Goal: Information Seeking & Learning: Learn about a topic

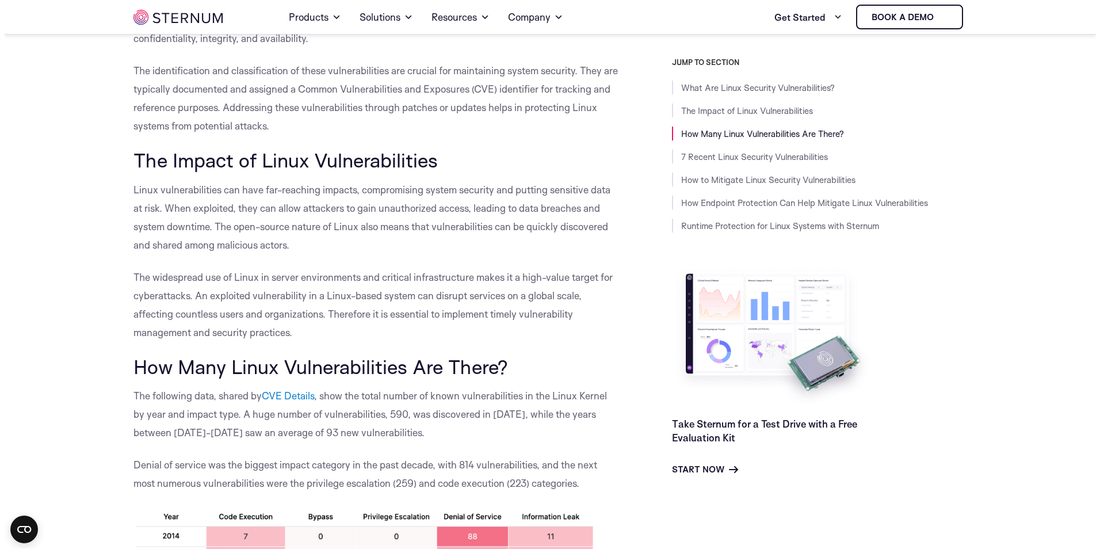
scroll to position [627, 0]
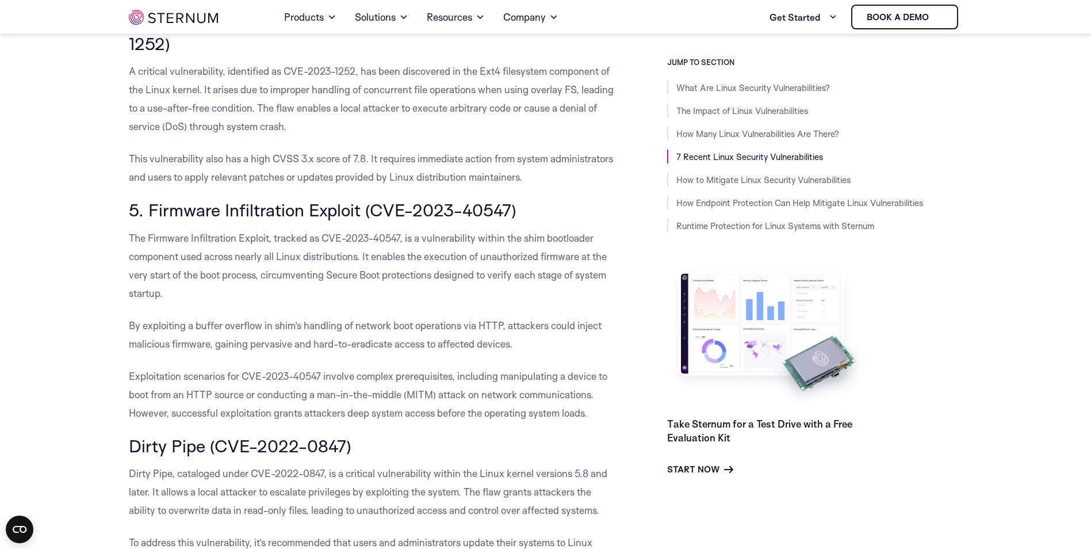
scroll to position [1956, 0]
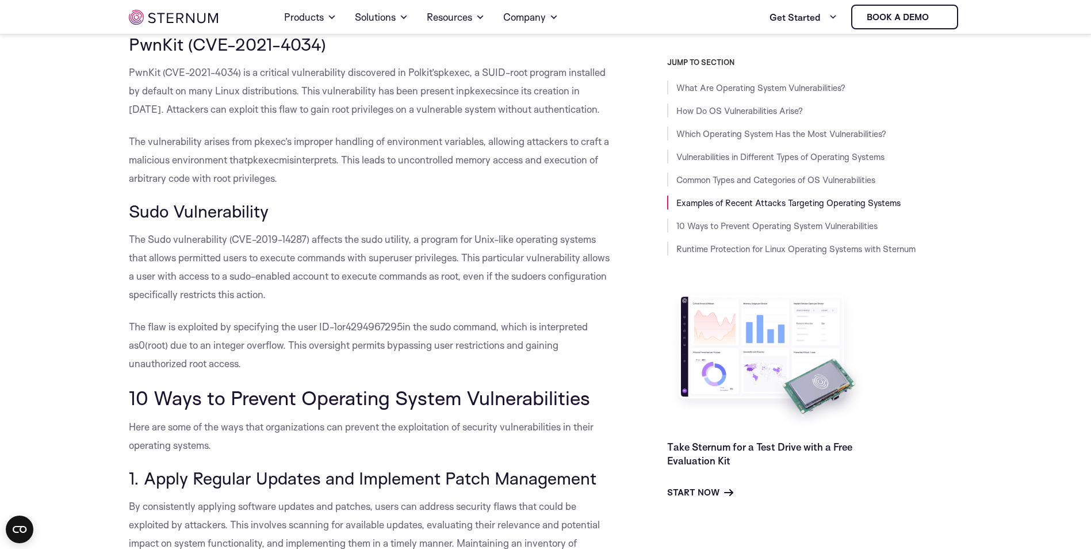
scroll to position [3846, 0]
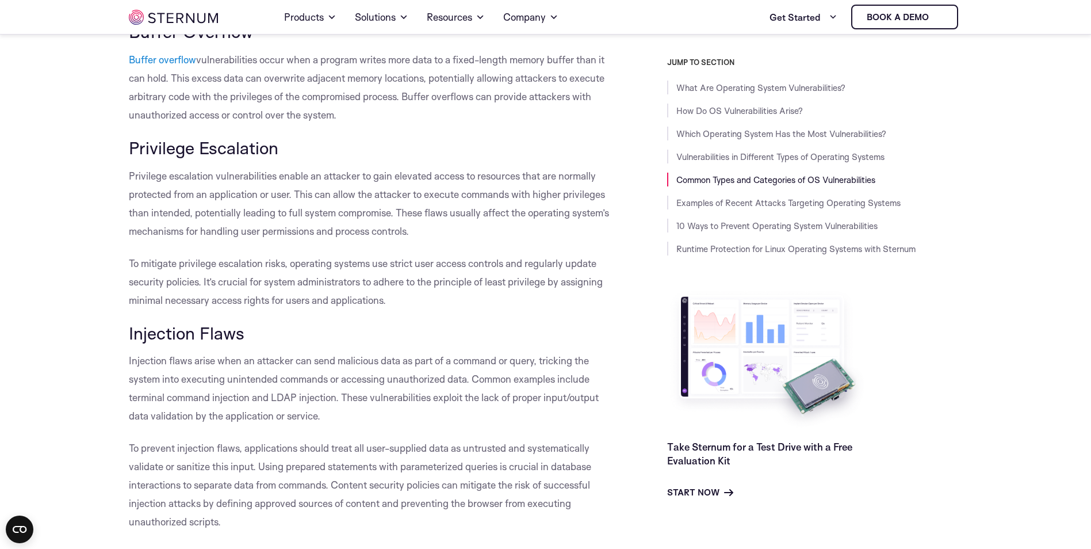
scroll to position [1602, 0]
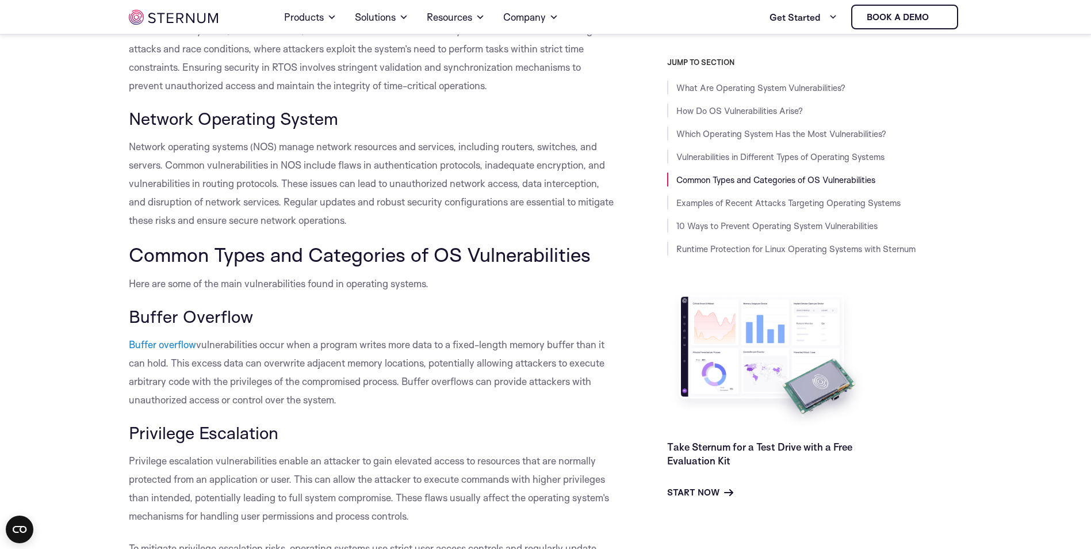
click at [156, 293] on p "Here are some of the main vulnerabilities found in operating systems." at bounding box center [372, 283] width 487 height 18
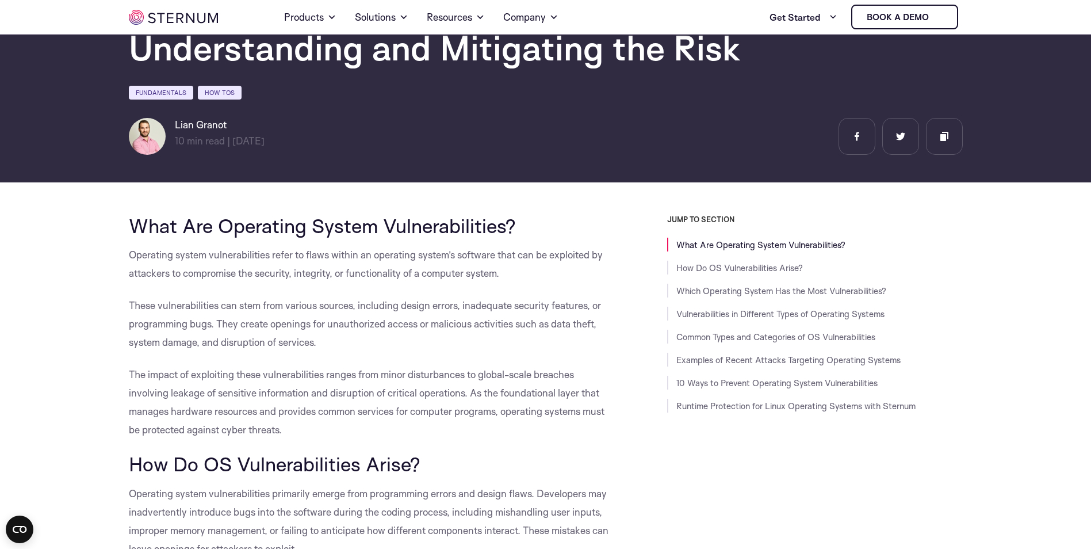
scroll to position [452, 0]
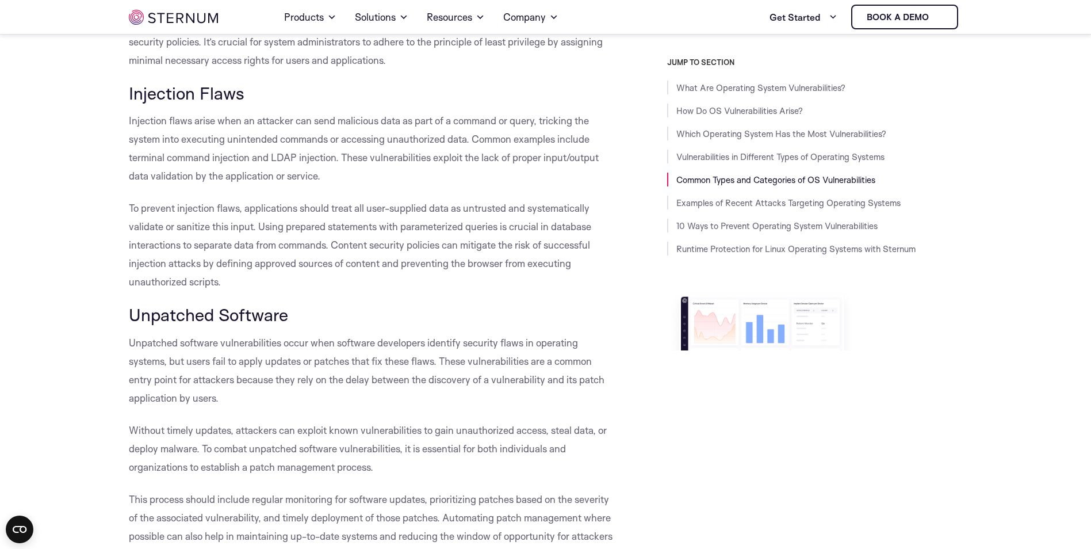
scroll to position [2069, 0]
